Goal: Find specific page/section: Find specific page/section

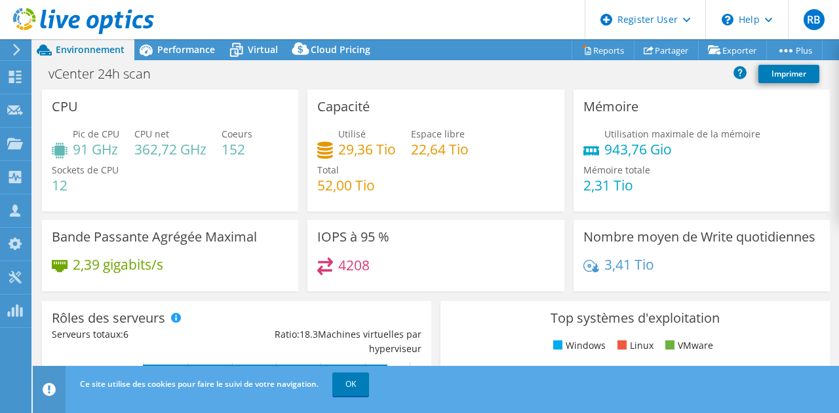
select select "USD"
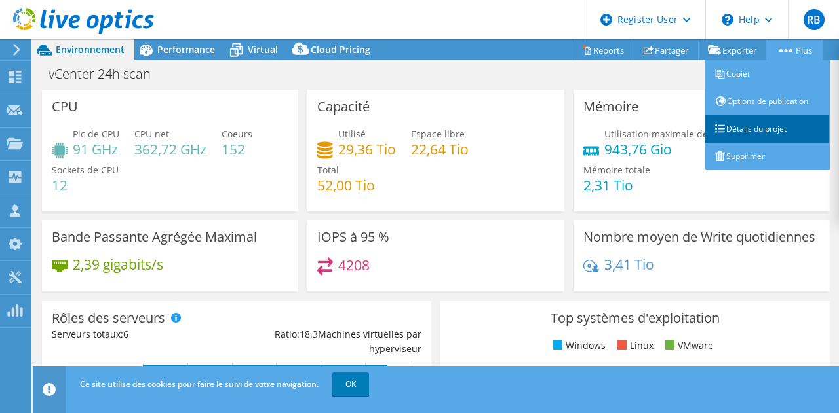
click at [761, 124] on link "Détails du projet" at bounding box center [767, 129] width 124 height 28
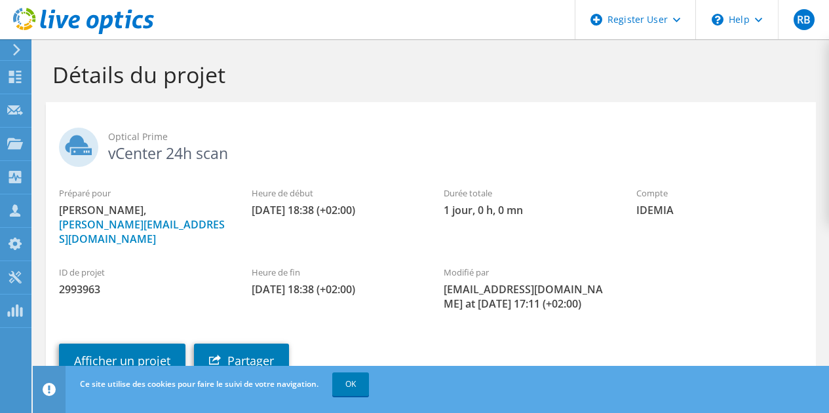
click at [16, 50] on icon at bounding box center [17, 50] width 10 height 12
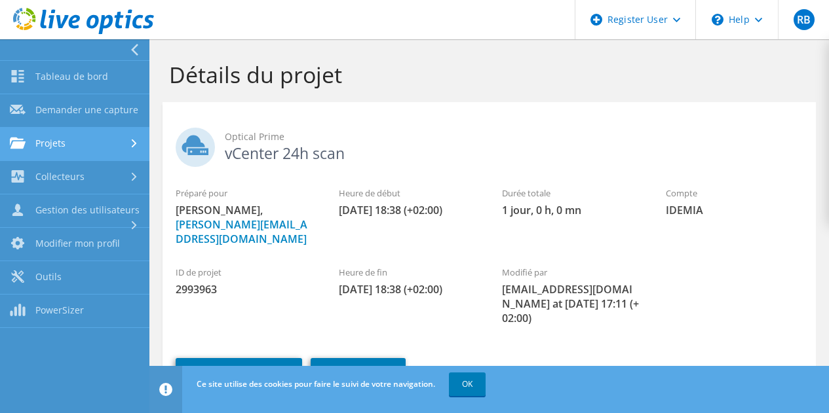
click at [92, 143] on link "Projets" at bounding box center [74, 144] width 149 height 33
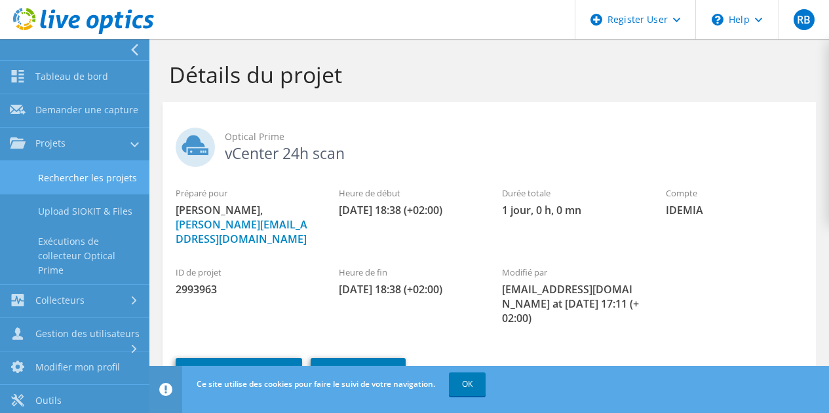
click at [100, 190] on link "Rechercher les projets" at bounding box center [74, 177] width 149 height 33
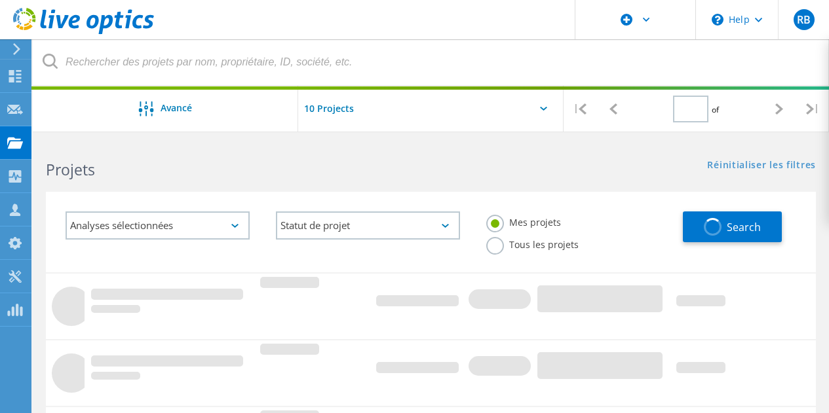
type input "1"
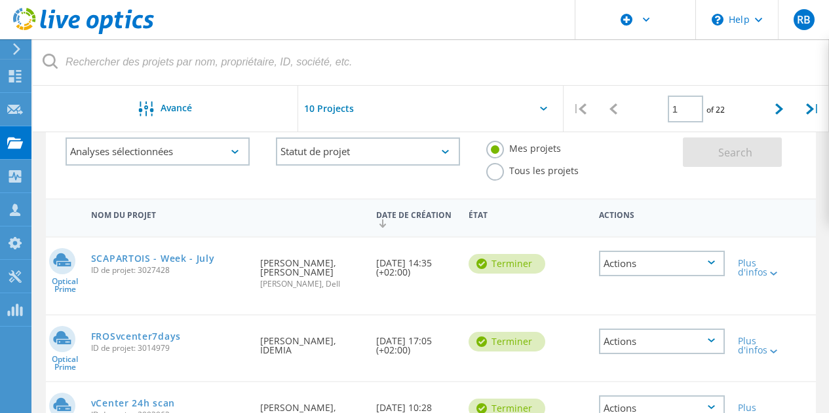
scroll to position [75, 0]
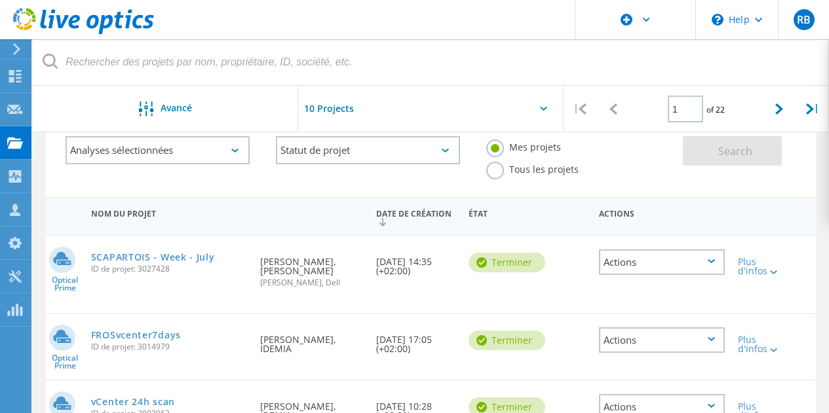
click at [517, 208] on div "État" at bounding box center [496, 212] width 69 height 24
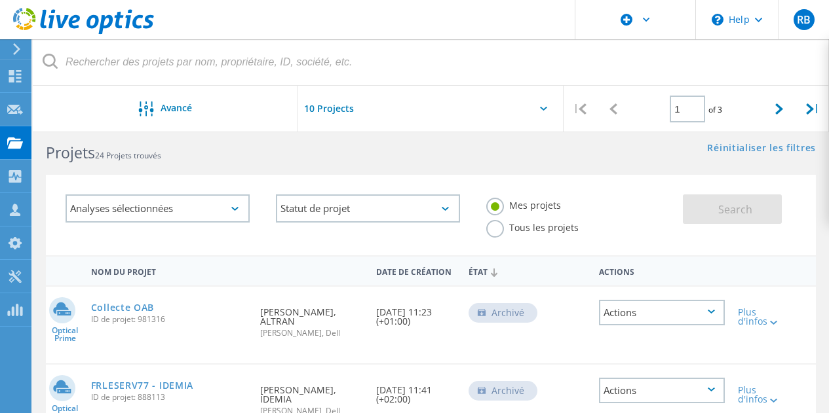
scroll to position [0, 0]
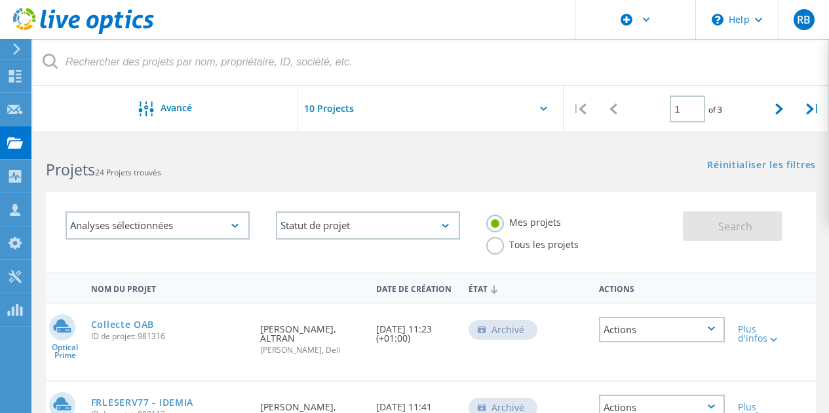
click at [265, 244] on div "Statut de projet En cours Terminer Publié Anonyme Archivé erreur" at bounding box center [368, 226] width 210 height 54
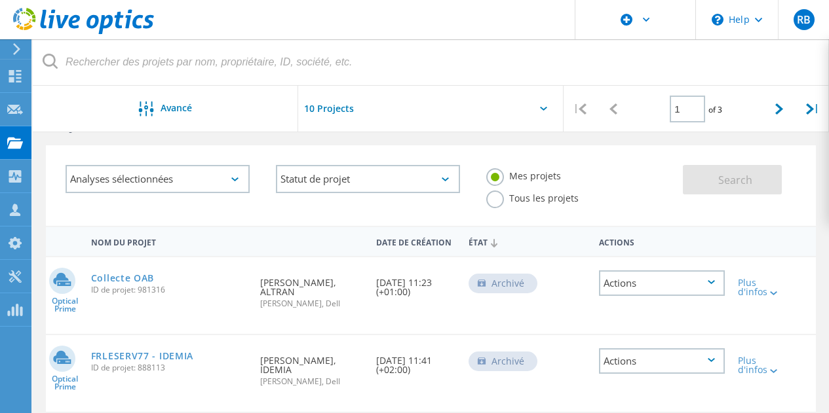
scroll to position [57, 0]
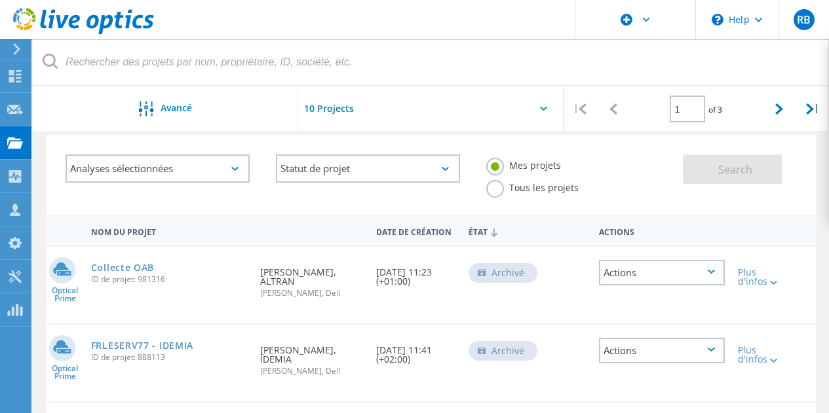
click at [419, 233] on div "Date de création" at bounding box center [416, 231] width 92 height 24
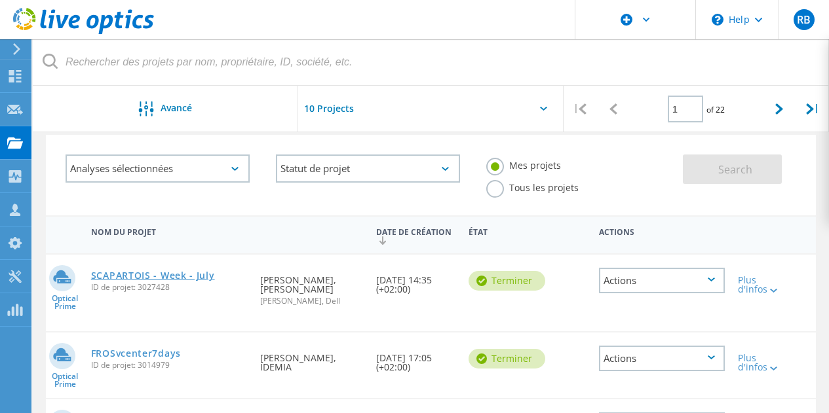
click at [185, 277] on link "SCAPARTOIS - Week - July" at bounding box center [153, 275] width 124 height 9
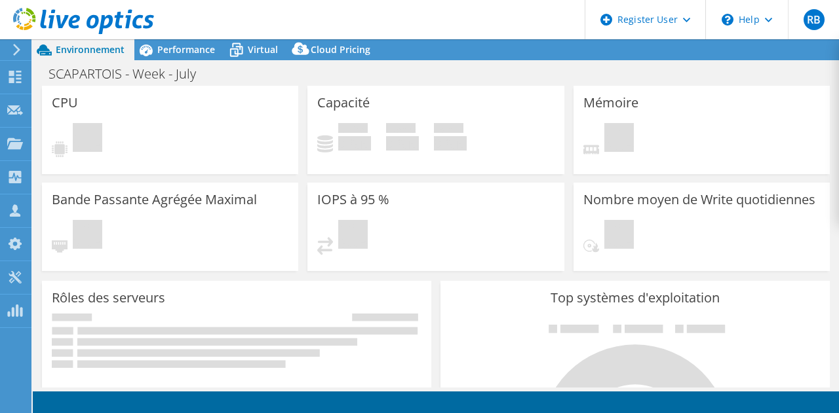
select select "USD"
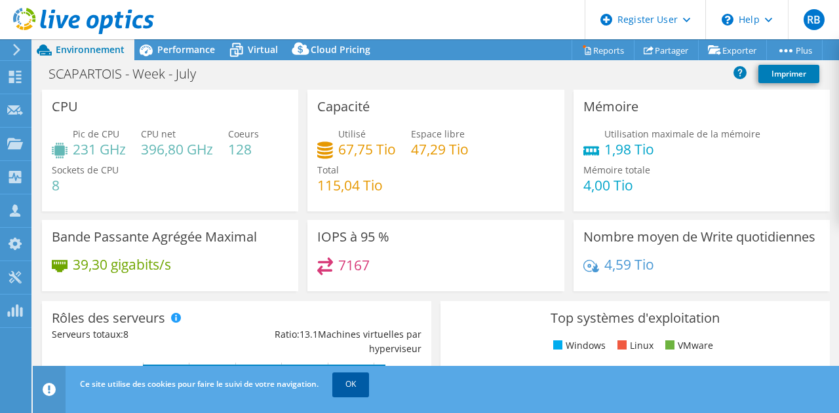
click at [346, 385] on link "OK" at bounding box center [350, 385] width 37 height 24
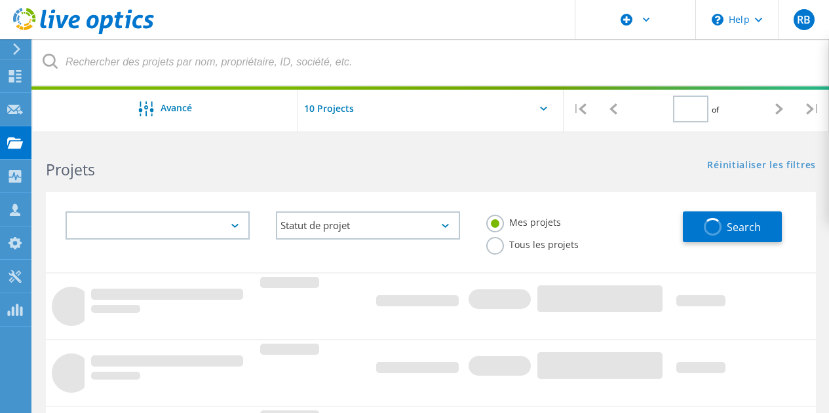
type input "1"
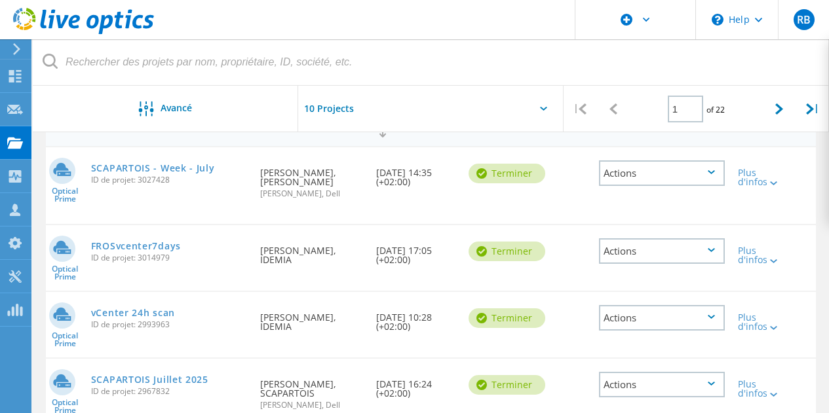
scroll to position [165, 0]
